Goal: Contribute content

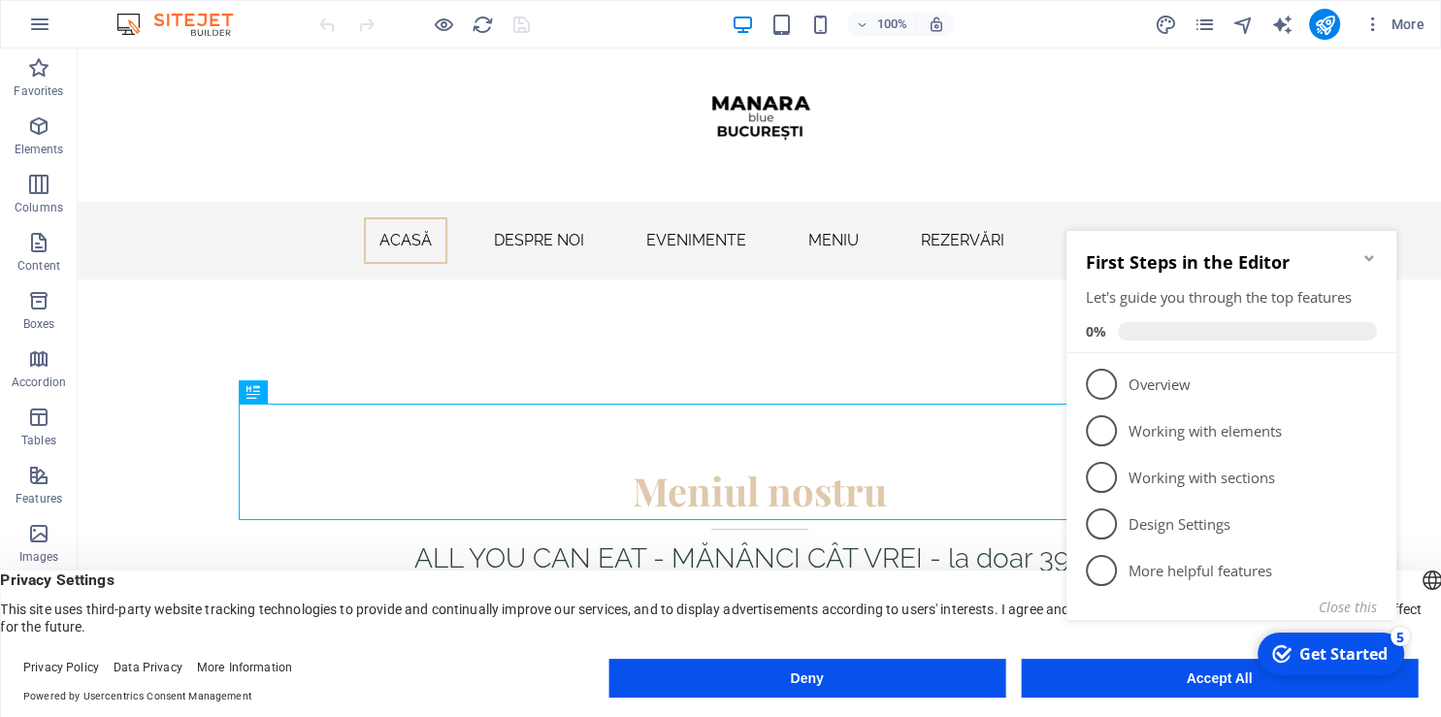
click div "checkmark Get Started 5 First Steps in the Editor Let's guide you through the t…"
click at [1222, 686] on appcues-checklist "Contextual help checklist present on screen" at bounding box center [1235, 449] width 353 height 477
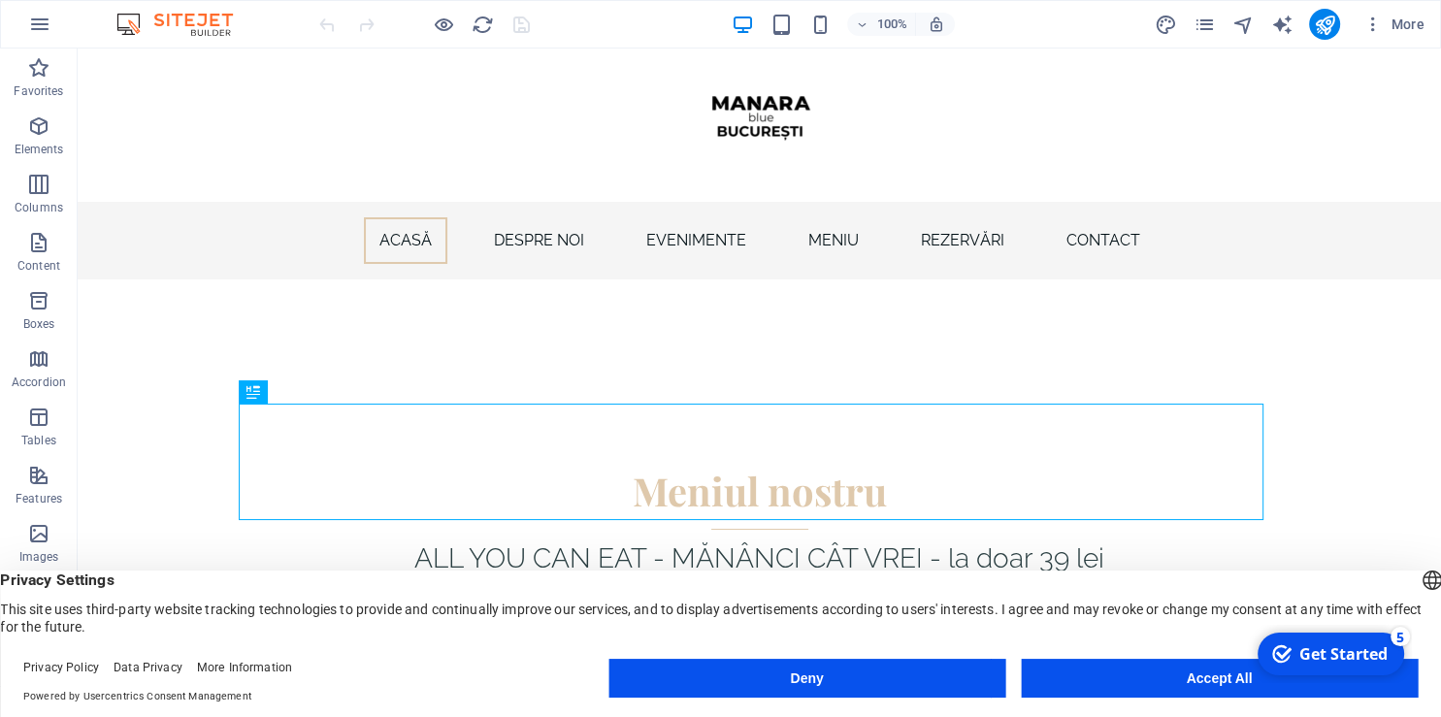
click at [1192, 672] on button "Accept All" at bounding box center [1219, 678] width 397 height 39
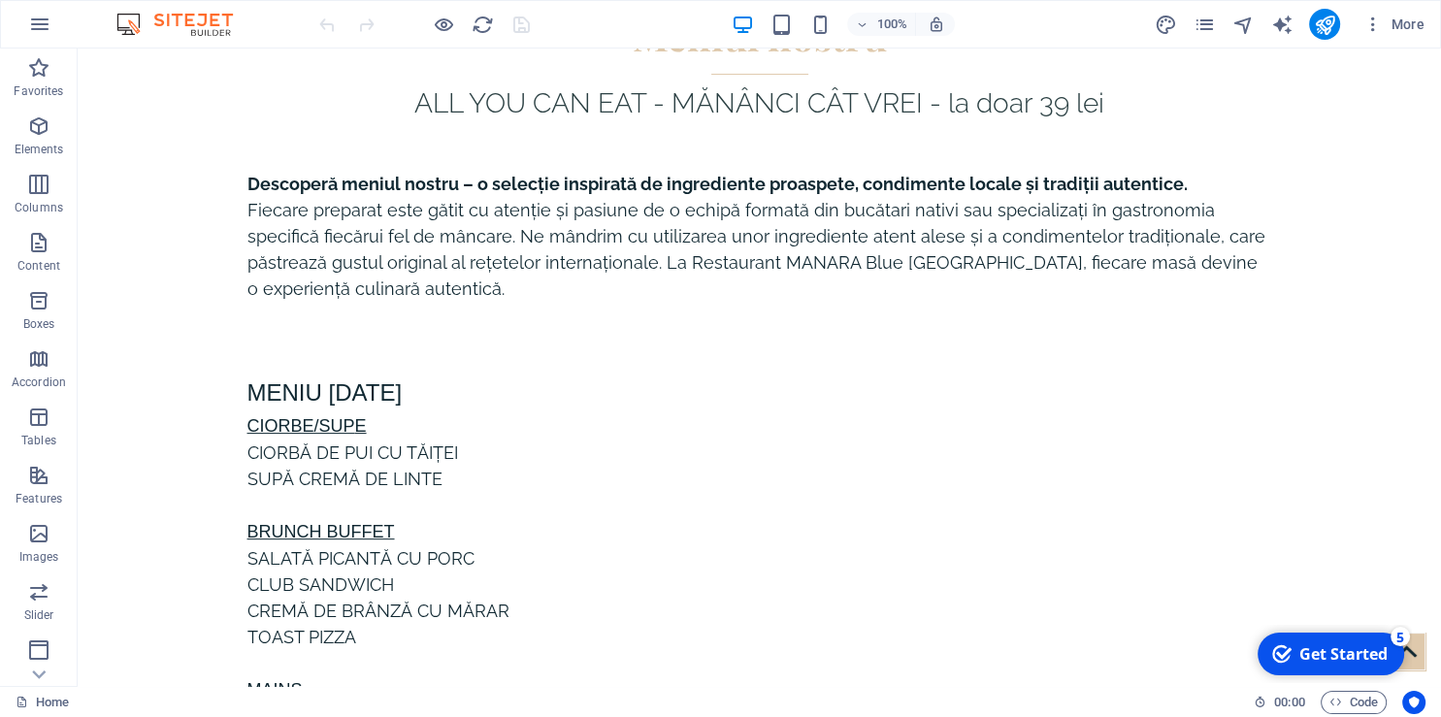
scroll to position [461, 0]
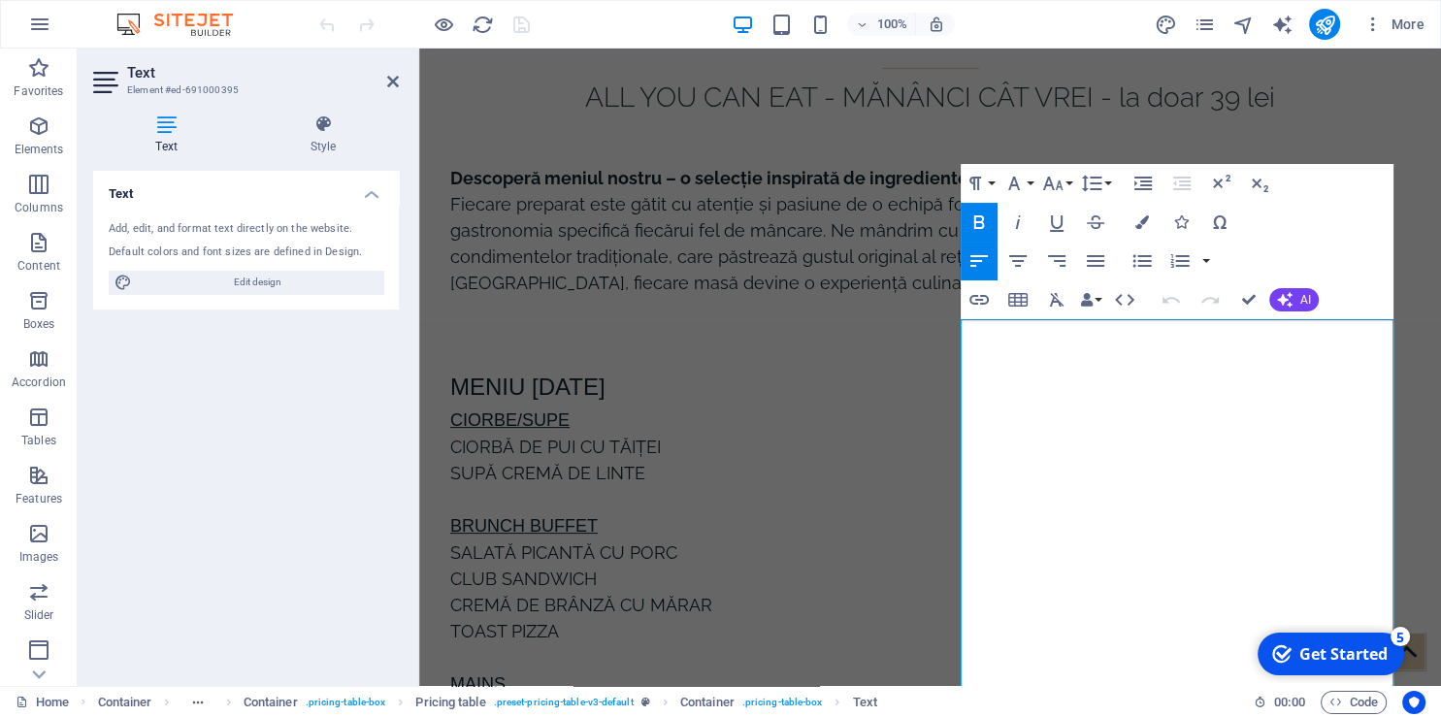
click at [297, 487] on div "Text Add, edit, and format text directly on the website. Default colors and fon…" at bounding box center [246, 421] width 306 height 500
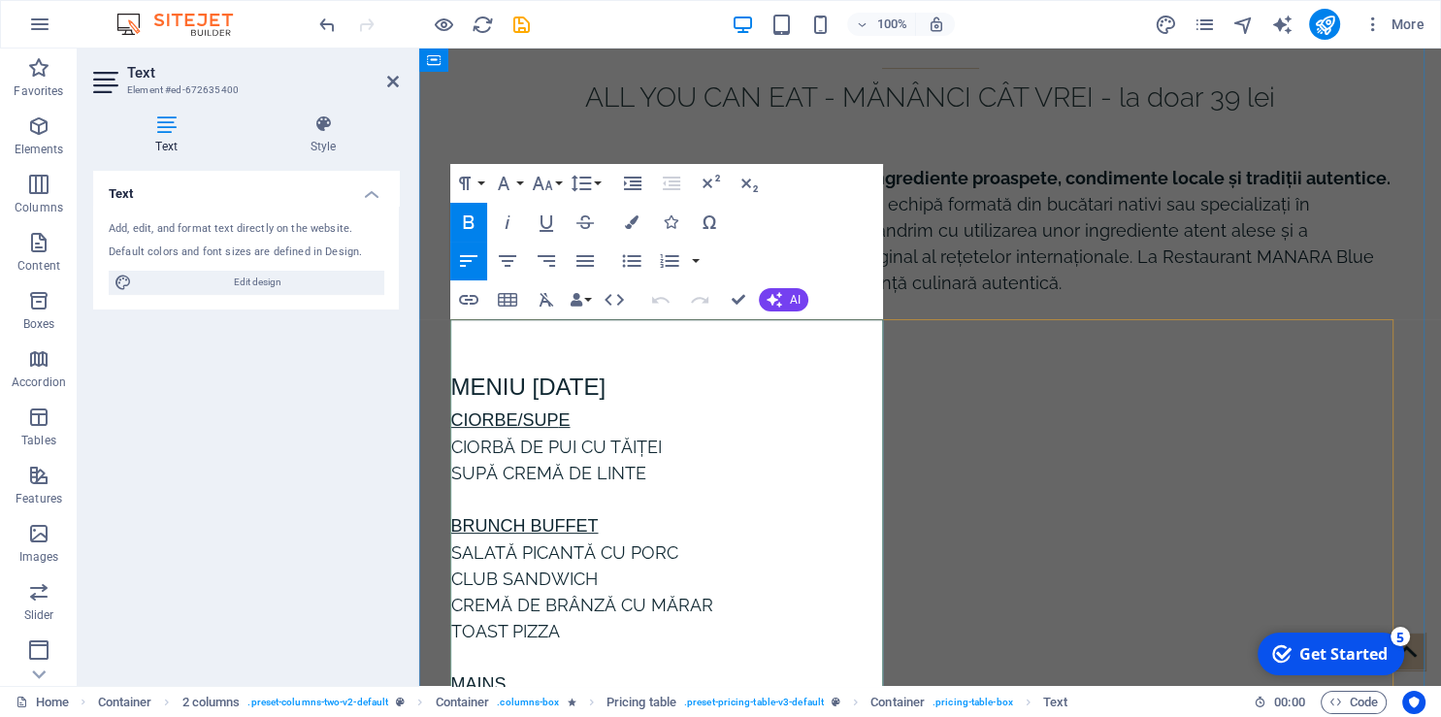
click at [666, 393] on h3 "Meniu [DATE]" at bounding box center [671, 386] width 440 height 41
click at [606, 393] on span "Meniu [DATE]" at bounding box center [528, 387] width 155 height 26
click at [703, 390] on h3 "Meniu [DATE]" at bounding box center [671, 386] width 440 height 41
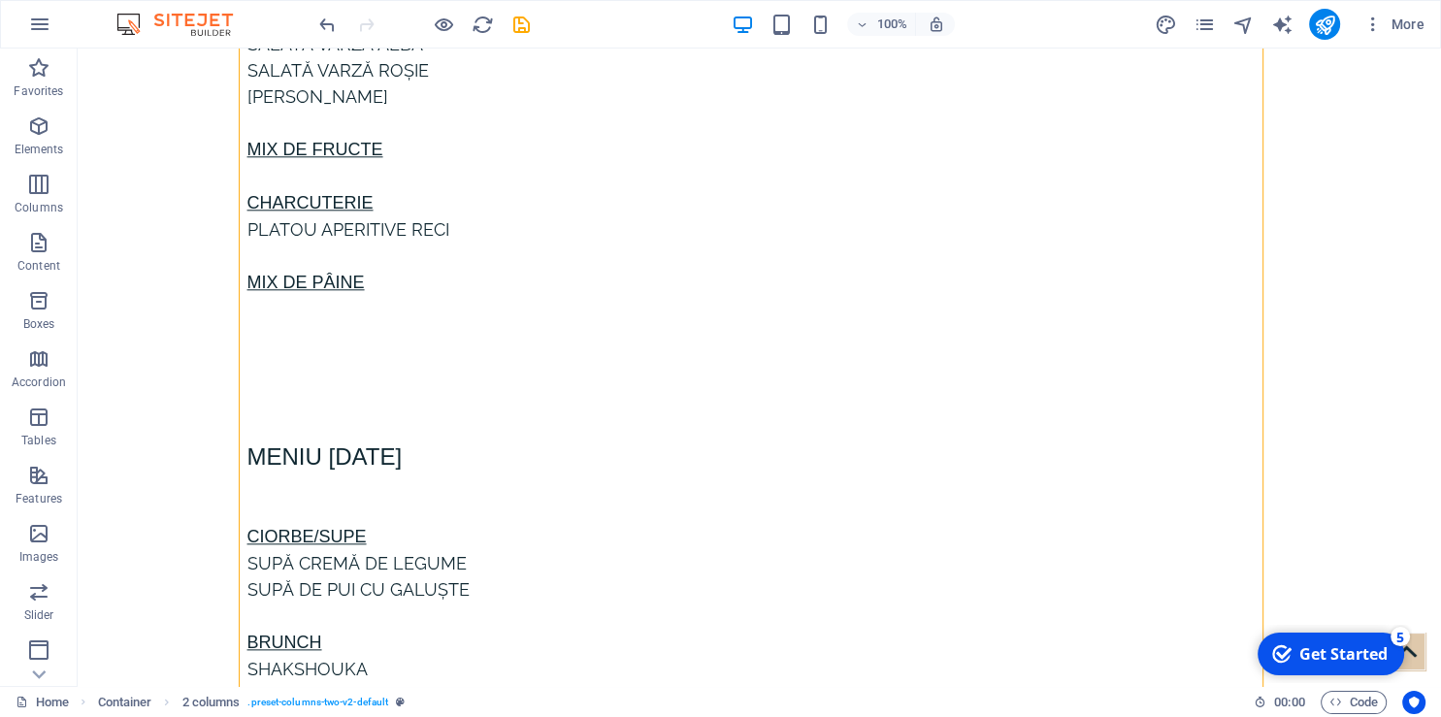
scroll to position [2100, 0]
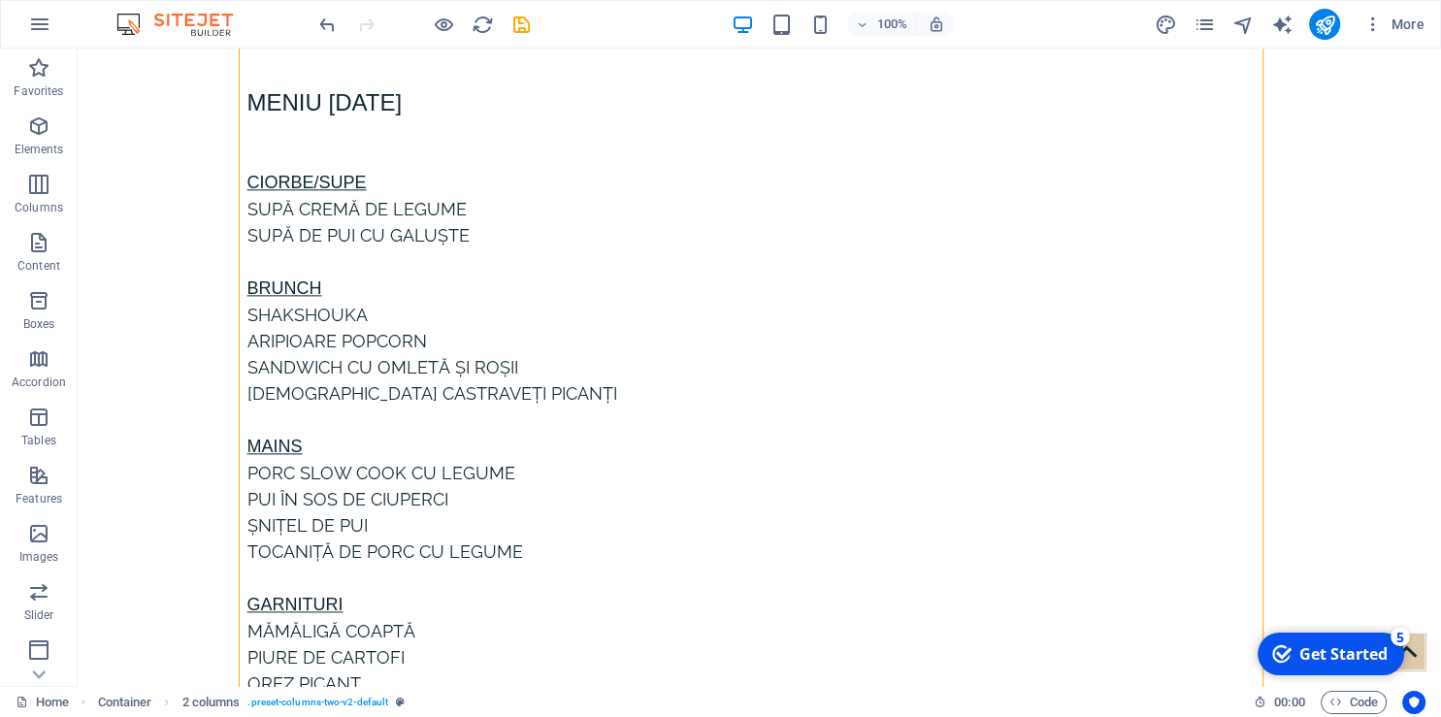
scroll to position [2410, 0]
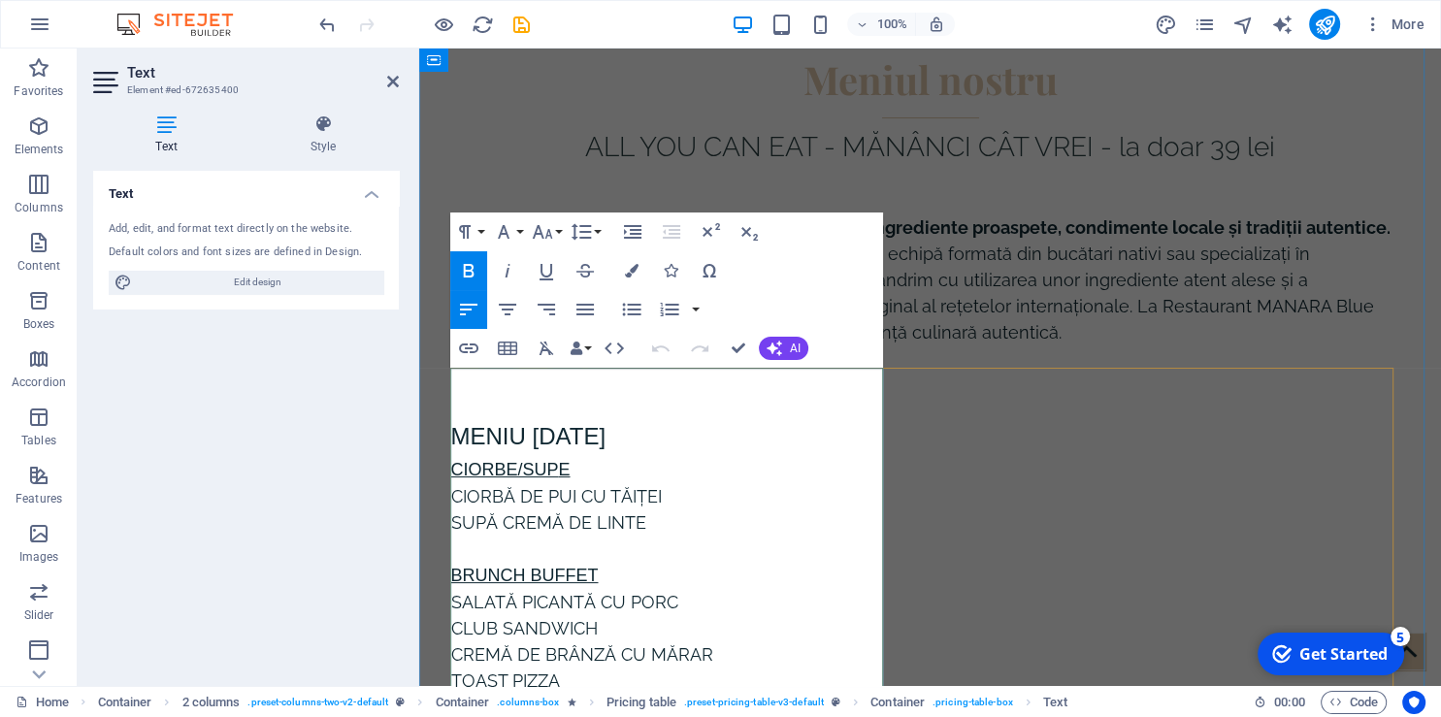
click at [1323, 19] on icon "publish" at bounding box center [1324, 25] width 22 height 22
